Goal: Navigation & Orientation: Find specific page/section

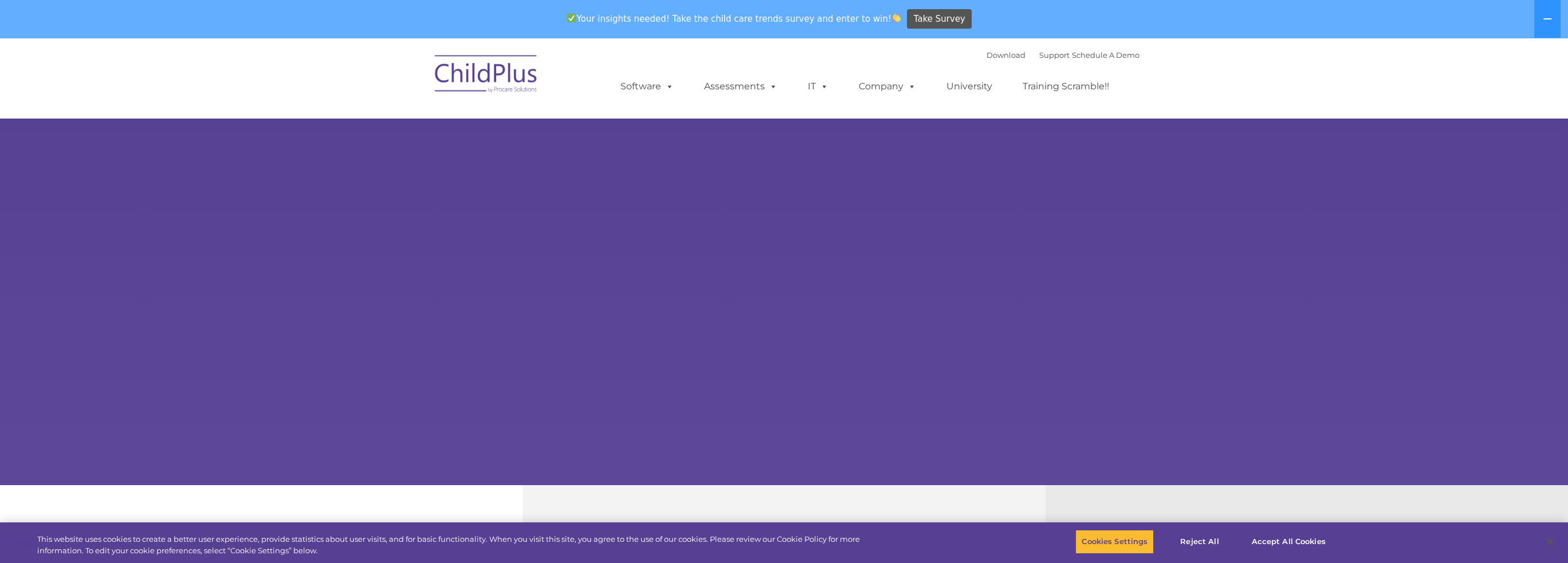
select select "MEDIUM"
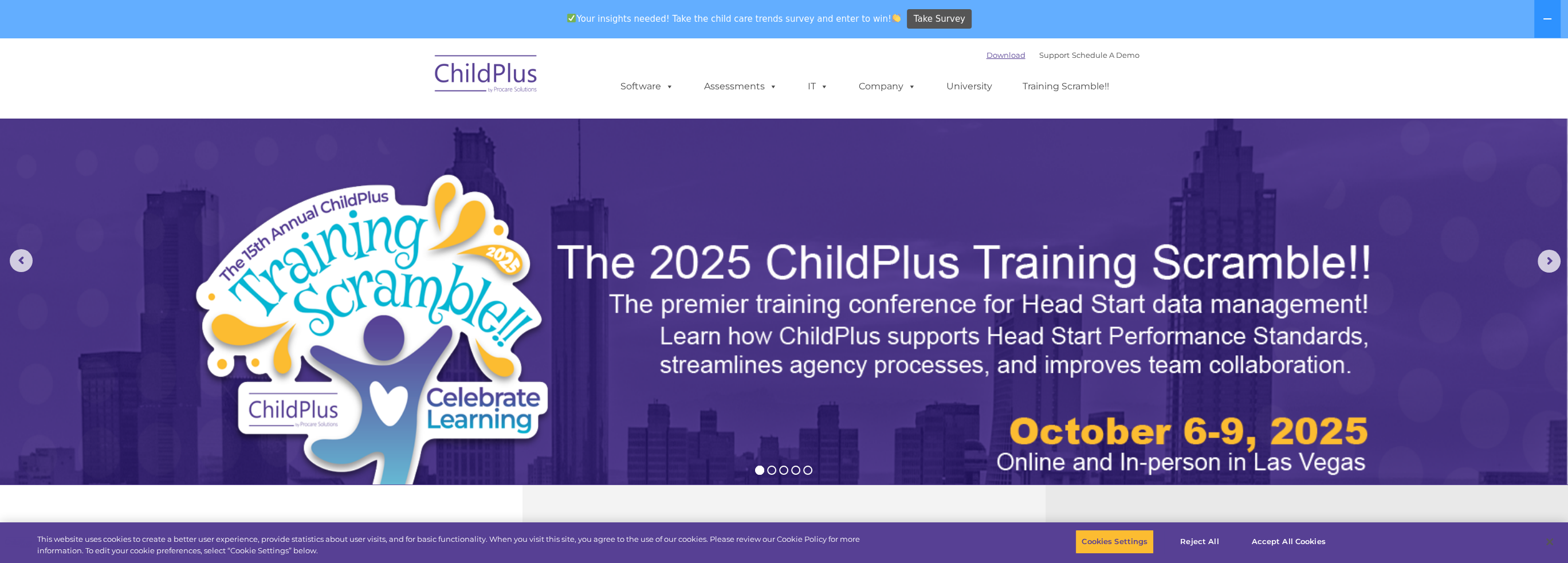
click at [1004, 57] on link "Download" at bounding box center [1005, 54] width 39 height 9
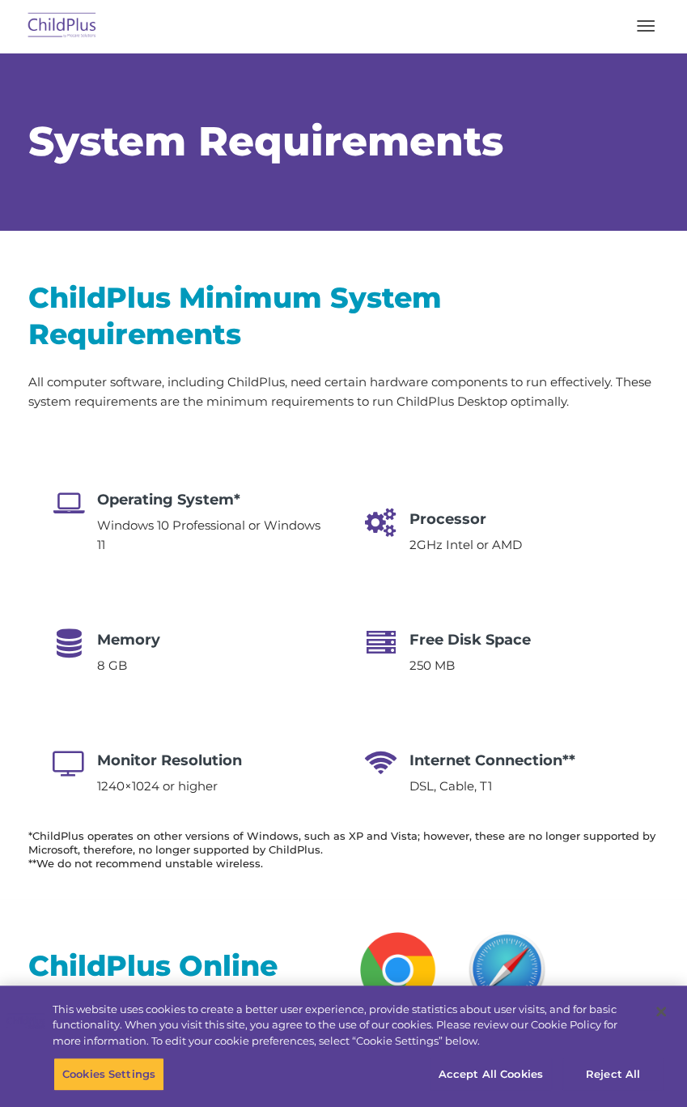
select select "MEDIUM"
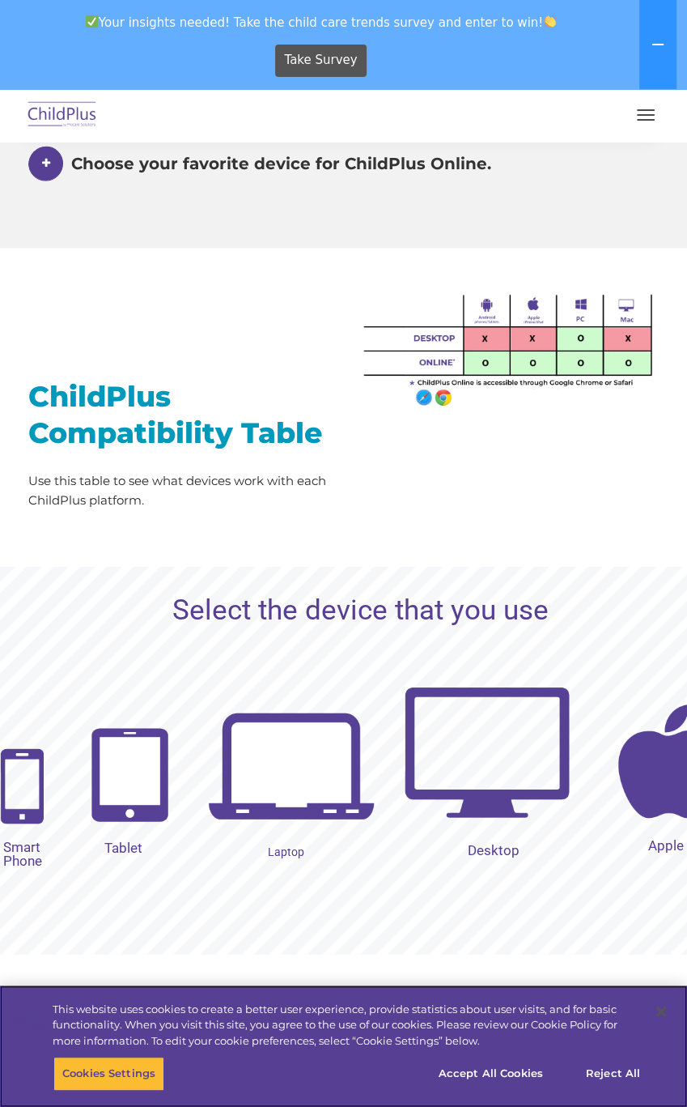
scroll to position [1436, 0]
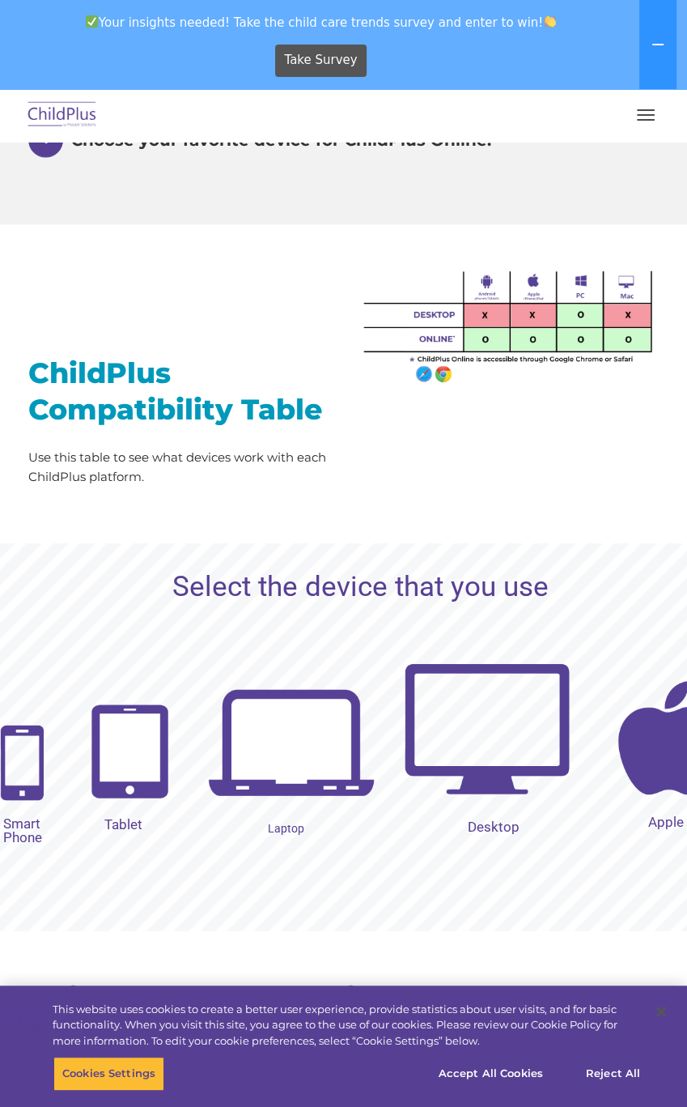
click at [468, 747] on img at bounding box center [487, 728] width 166 height 166
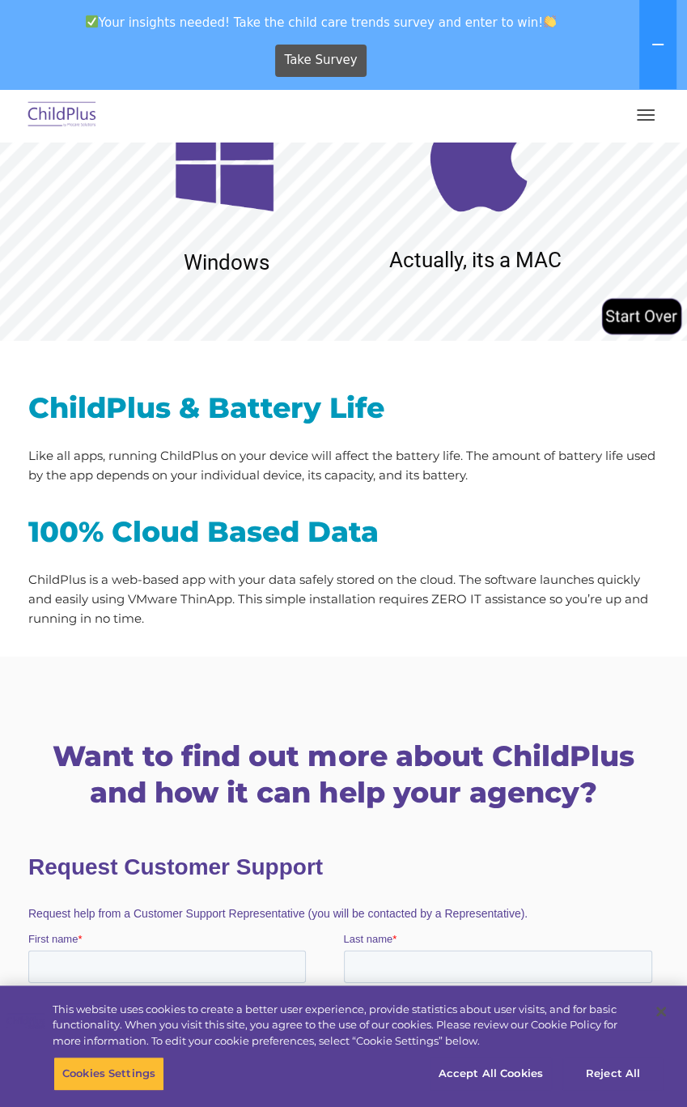
scroll to position [2046, 0]
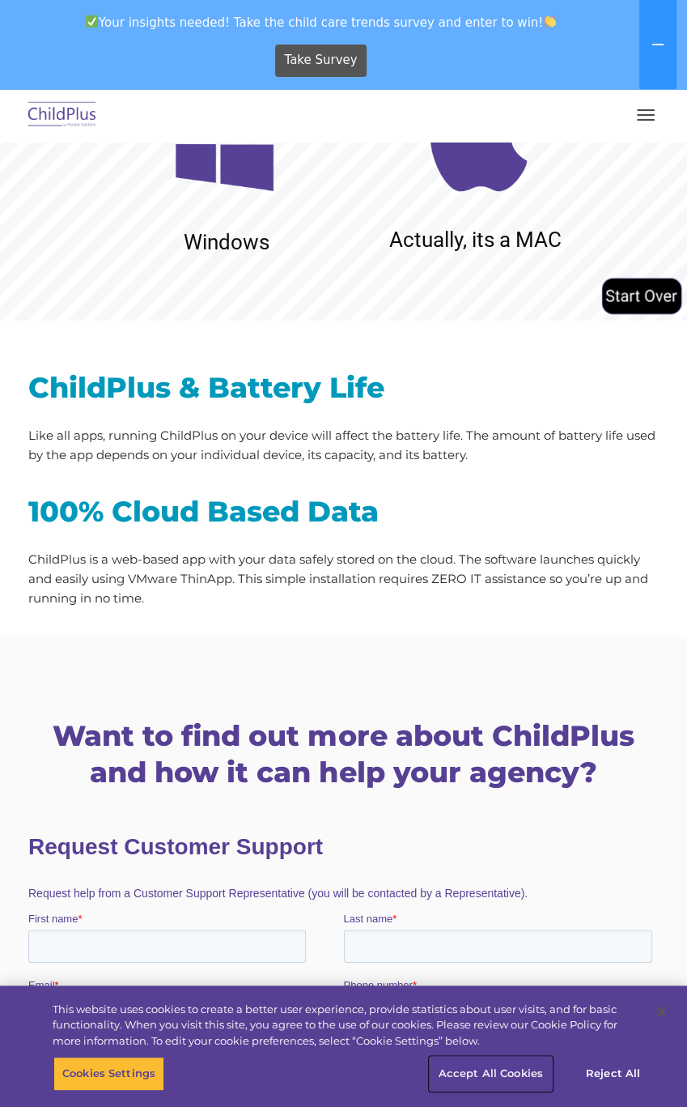
click at [497, 1069] on button "Accept All Cookies" at bounding box center [491, 1074] width 122 height 34
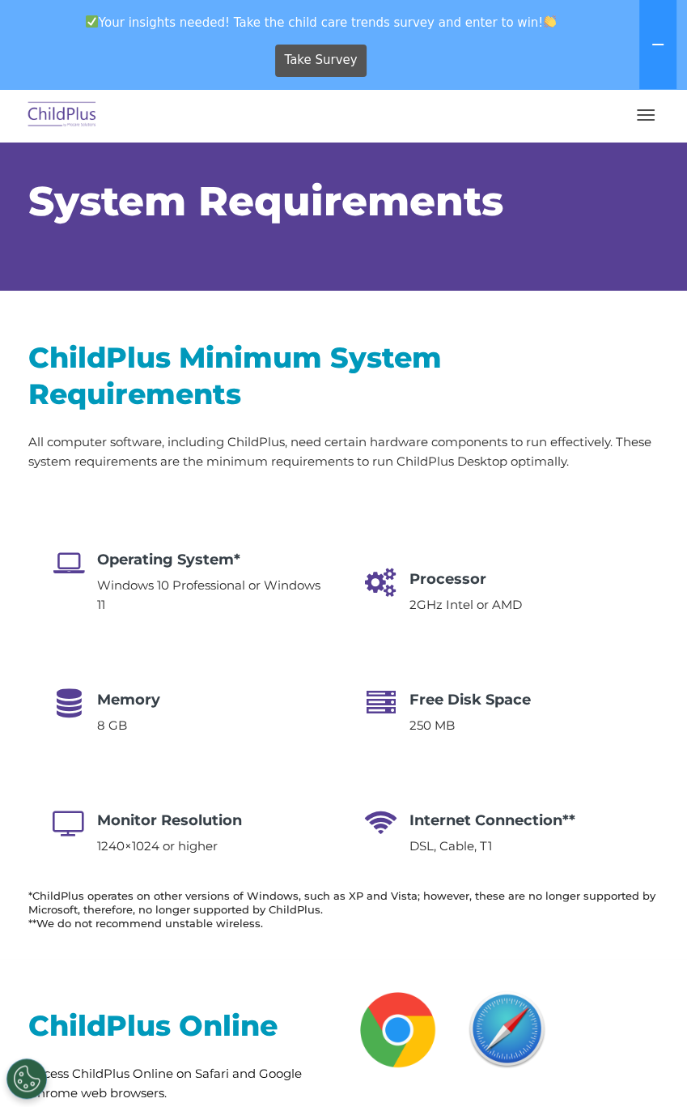
scroll to position [0, 0]
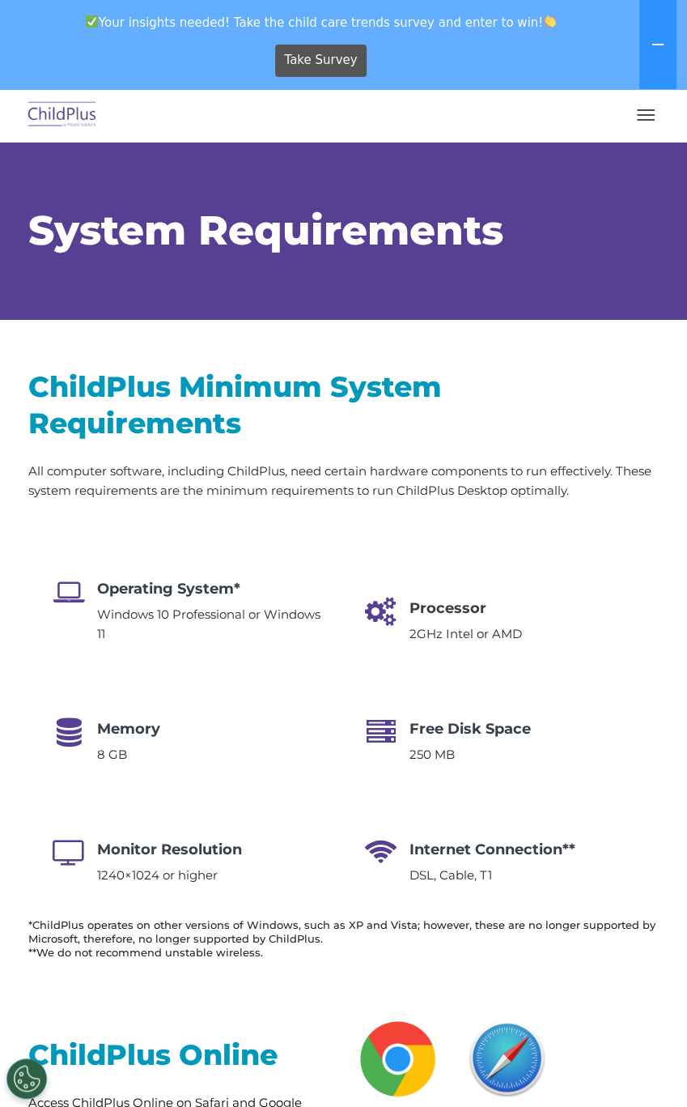
click at [58, 114] on img at bounding box center [62, 115] width 76 height 38
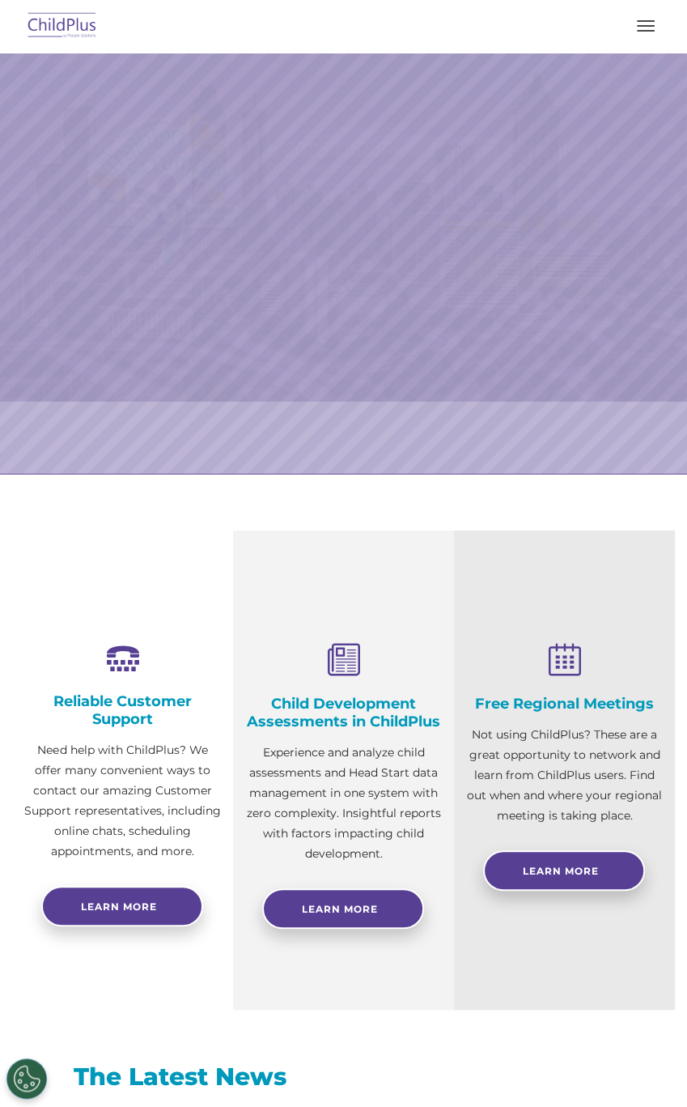
select select "MEDIUM"
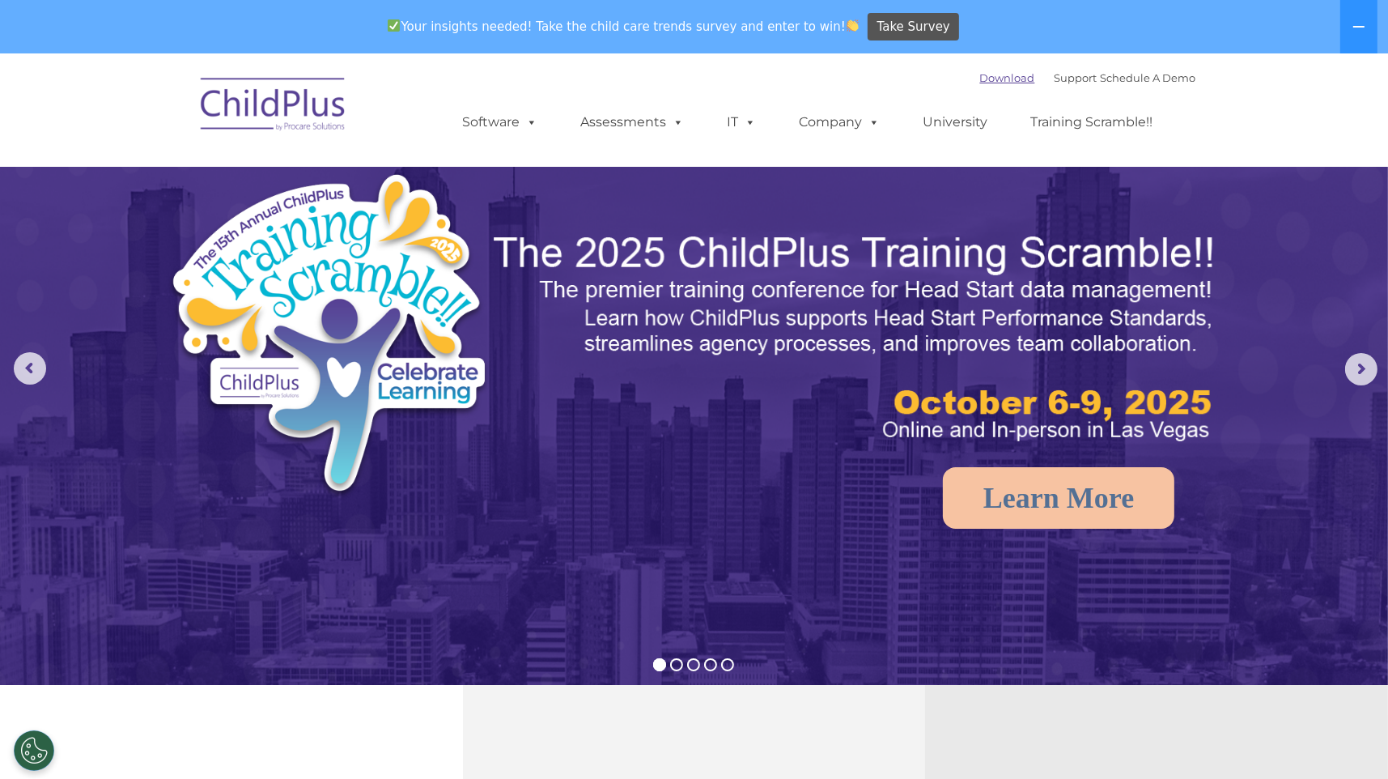
click at [687, 81] on link "Download" at bounding box center [1007, 77] width 55 height 13
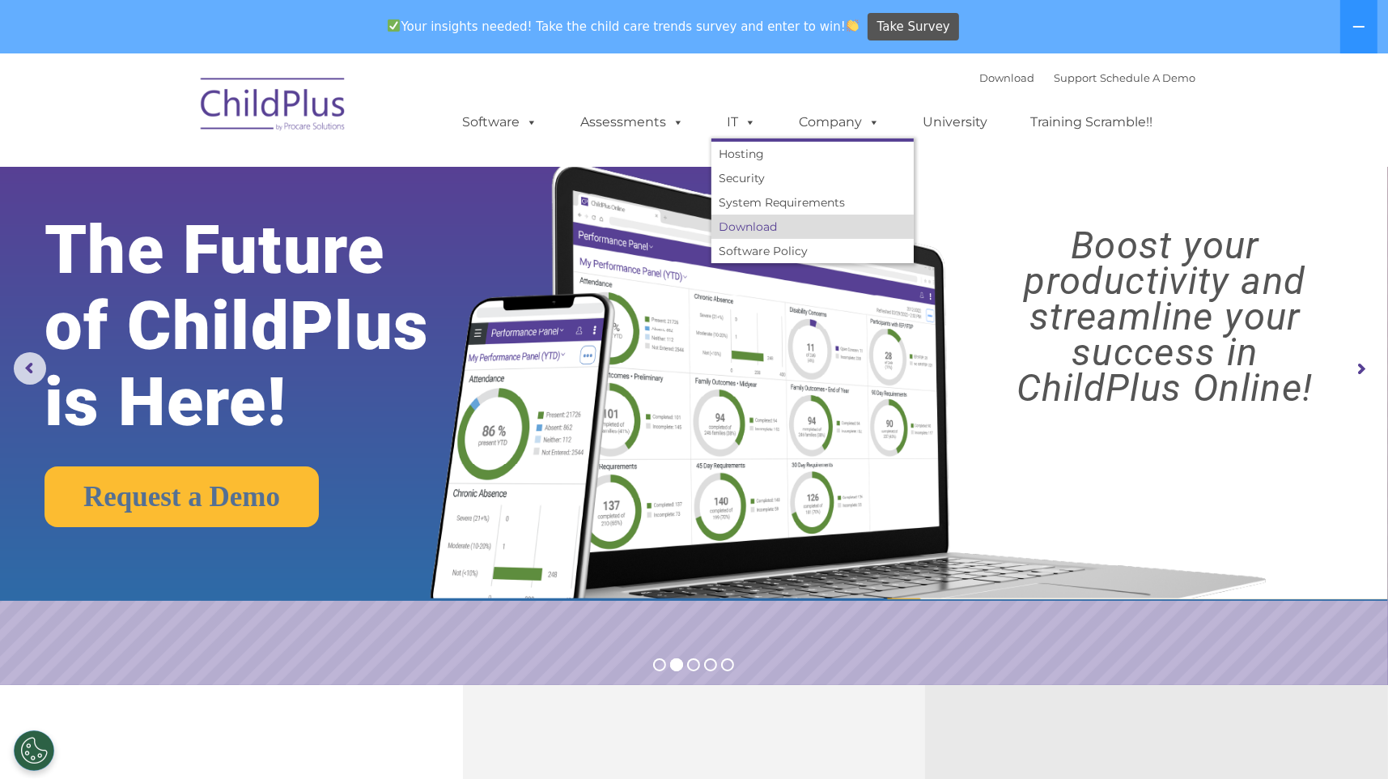
click at [687, 232] on link "Download" at bounding box center [813, 227] width 202 height 24
click at [687, 177] on link "Security" at bounding box center [813, 178] width 202 height 24
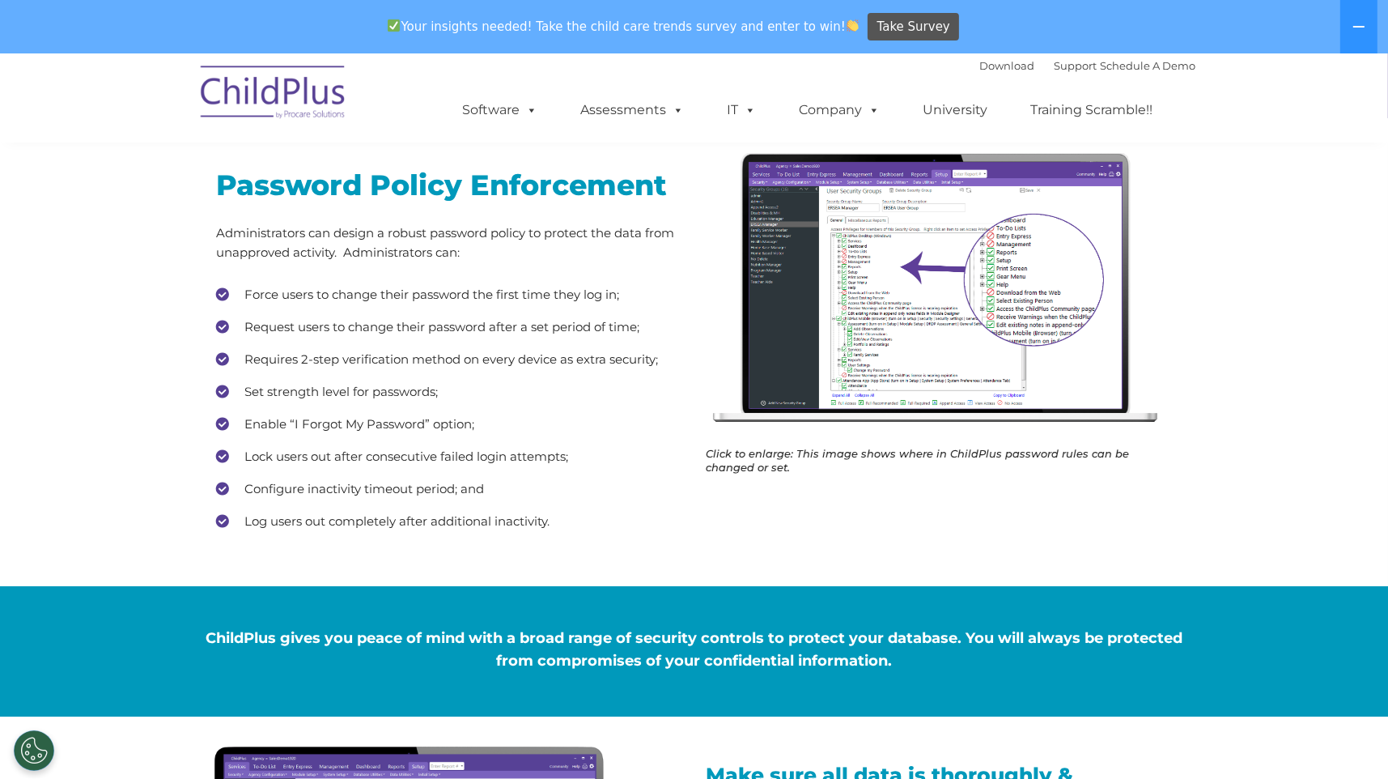
scroll to position [274, 0]
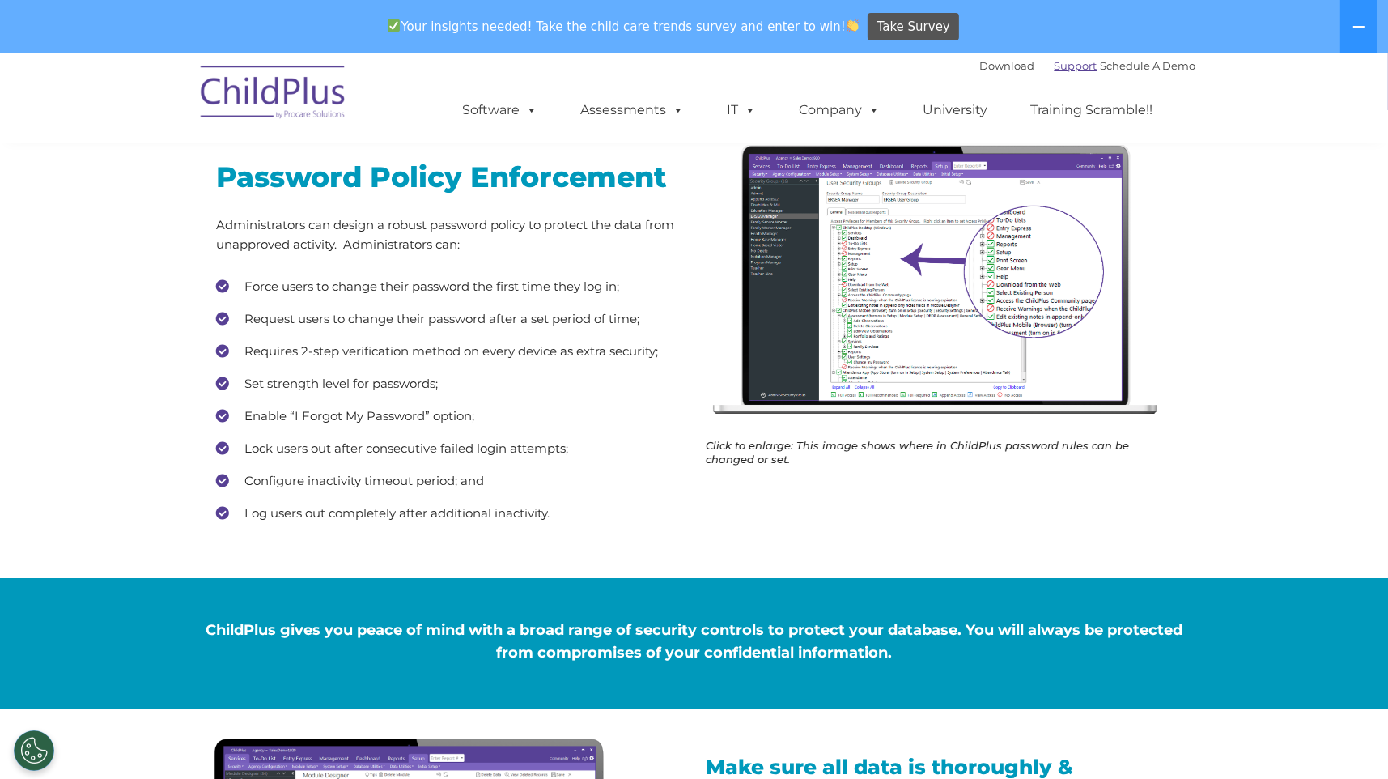
click at [1055, 67] on link "Support" at bounding box center [1076, 65] width 43 height 13
click at [993, 74] on div "Download Support | Schedule A Demo " at bounding box center [1088, 65] width 216 height 24
click at [993, 68] on link "Download" at bounding box center [1007, 65] width 55 height 13
